Goal: Obtain resource: Obtain resource

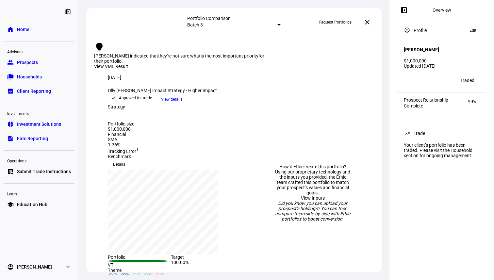
click at [31, 75] on span "Households" at bounding box center [29, 77] width 25 height 7
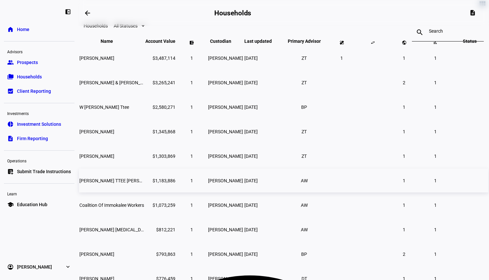
scroll to position [120, 0]
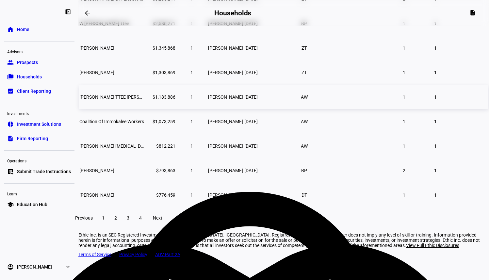
click at [145, 100] on span "[PERSON_NAME] TTEE [PERSON_NAME] 2023 TRUST" at bounding box center [133, 96] width 109 height 5
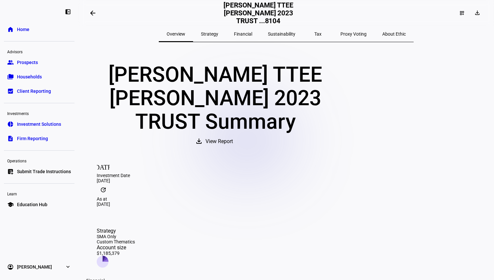
click at [233, 149] on span "View Report" at bounding box center [219, 142] width 27 height 16
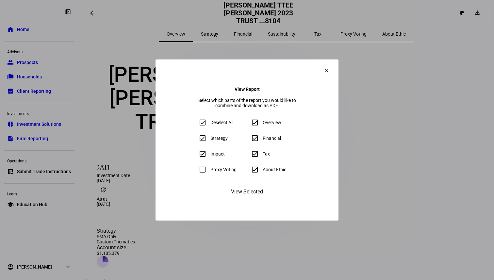
click at [256, 200] on span "View Selected" at bounding box center [247, 192] width 32 height 16
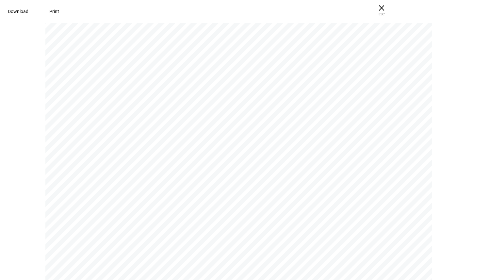
scroll to position [4763, 0]
